Goal: Navigation & Orientation: Find specific page/section

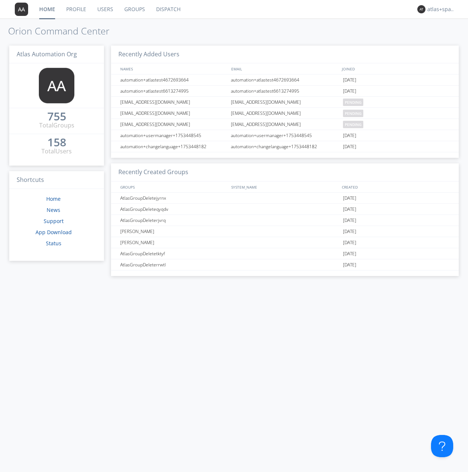
click at [168, 9] on link "Dispatch" at bounding box center [169, 9] width 36 height 19
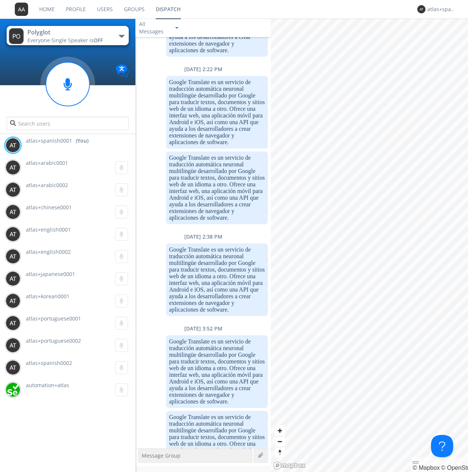
scroll to position [684, 0]
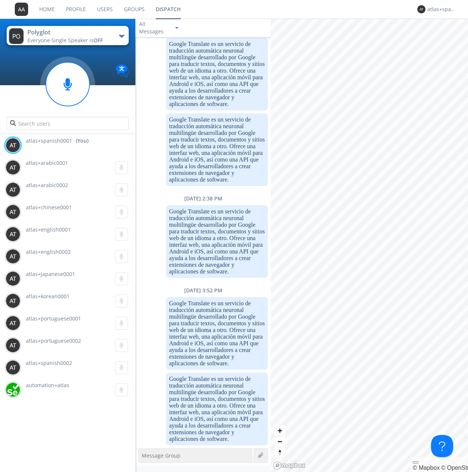
click at [112, 14] on link "Users" at bounding box center [104, 9] width 27 height 19
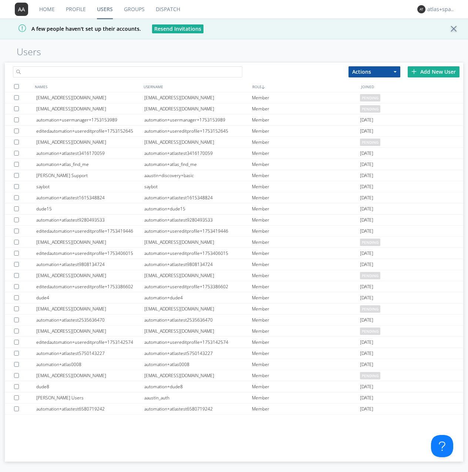
click at [106, 74] on input "text" at bounding box center [128, 71] width 230 height 11
type input "french"
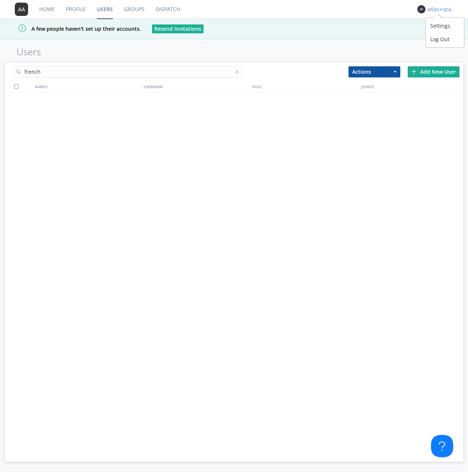
click at [432, 7] on div "atlas+spanish0001" at bounding box center [442, 9] width 28 height 7
click at [440, 30] on div "Settings" at bounding box center [445, 25] width 38 height 13
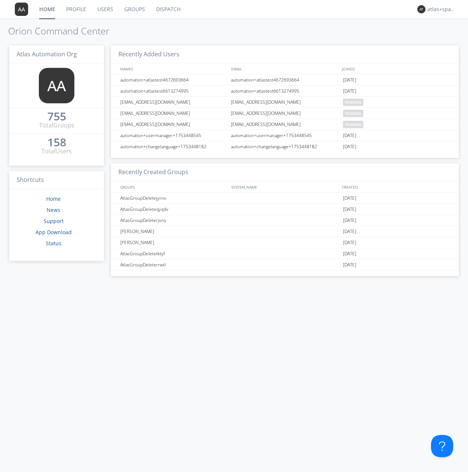
click at [126, 9] on link "Groups" at bounding box center [135, 9] width 32 height 19
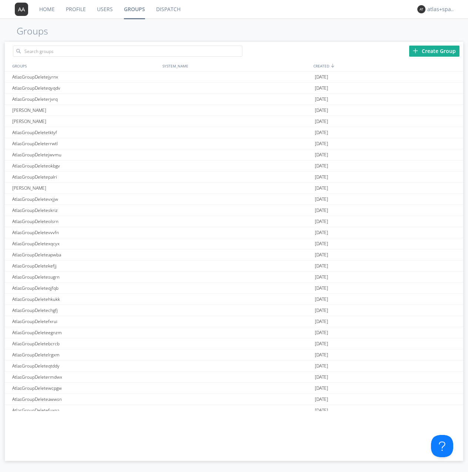
click at [117, 9] on link "Users" at bounding box center [104, 9] width 27 height 19
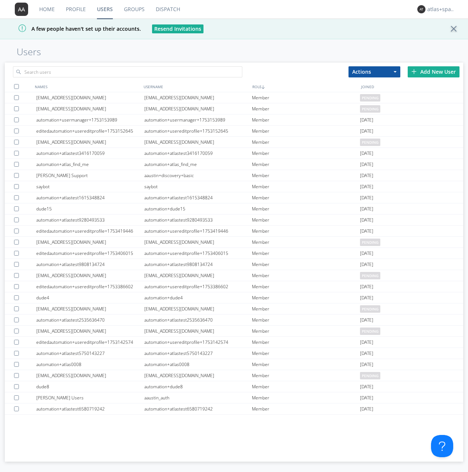
click at [41, 6] on link "Home" at bounding box center [47, 9] width 27 height 19
